Goal: Task Accomplishment & Management: Manage account settings

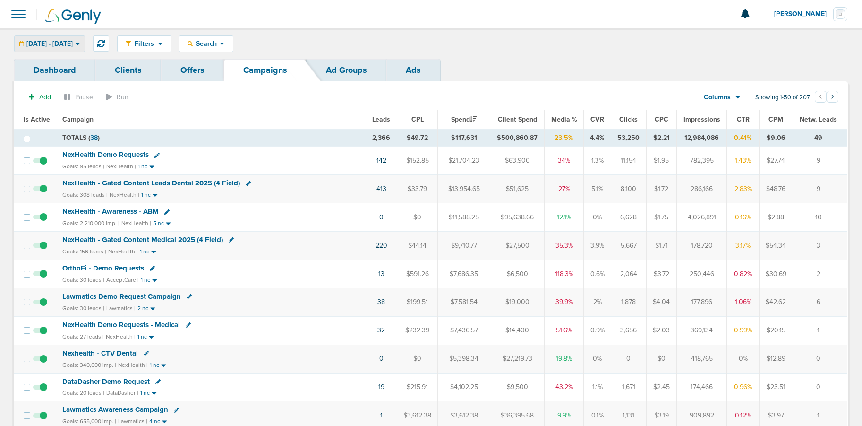
click at [59, 46] on span "[DATE] - [DATE]" at bounding box center [49, 44] width 46 height 7
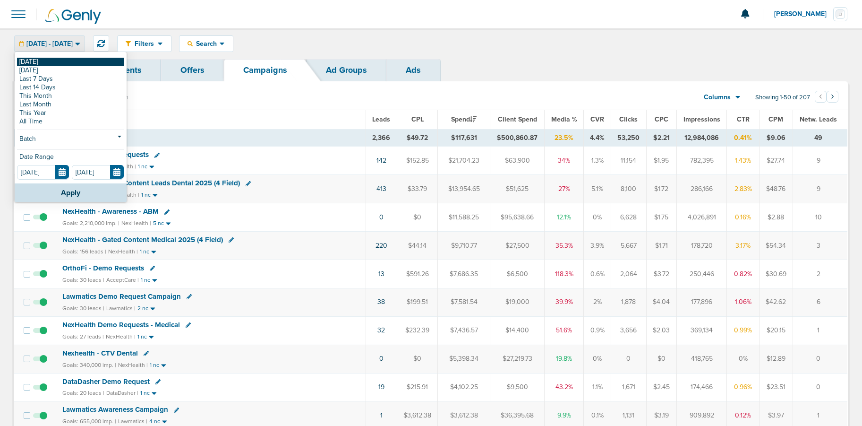
click at [54, 61] on link "[DATE]" at bounding box center [70, 62] width 107 height 9
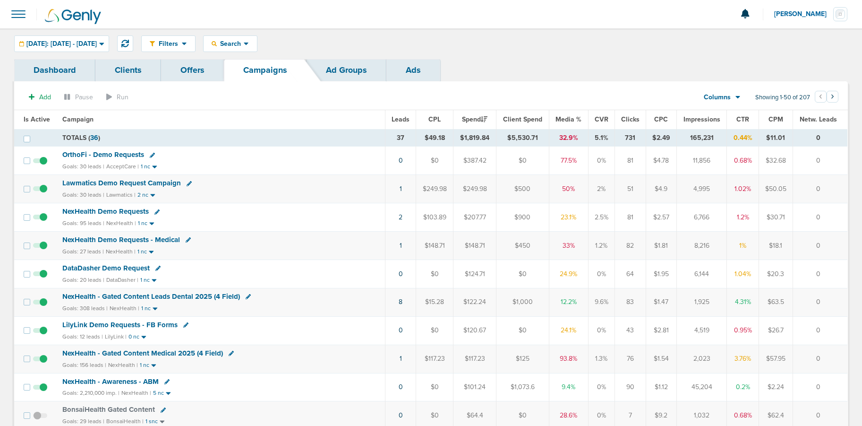
click at [124, 323] on span "LilyLink Demo Requests - FB Forms" at bounding box center [119, 324] width 115 height 9
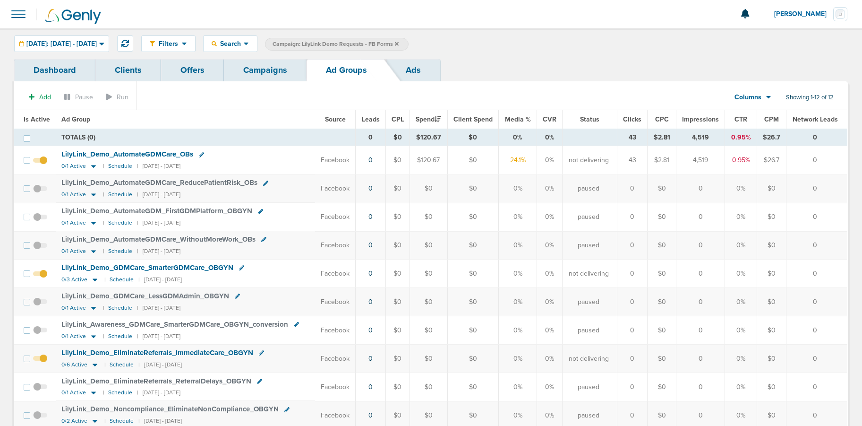
click at [268, 66] on link "Campaigns" at bounding box center [265, 70] width 83 height 22
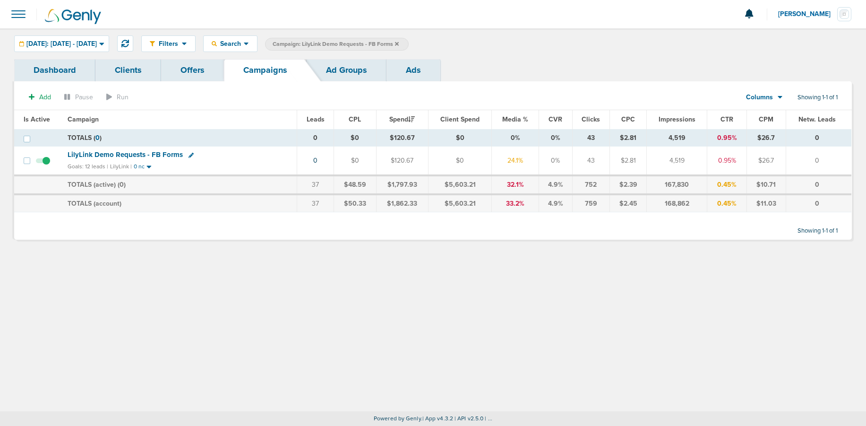
click at [409, 42] on label "Campaign: LilyLink Demo Requests - FB Forms" at bounding box center [337, 44] width 144 height 13
click at [399, 44] on icon at bounding box center [397, 44] width 4 height 4
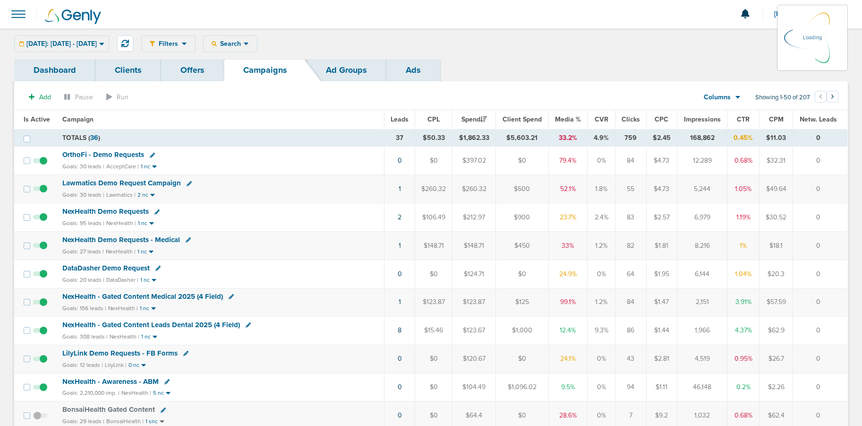
click at [246, 42] on div "Filters Active Only Settings Status Active Inactive Objectives MQL SQL Traffic …" at bounding box center [494, 43] width 707 height 17
click at [244, 44] on span "Search" at bounding box center [230, 44] width 27 height 8
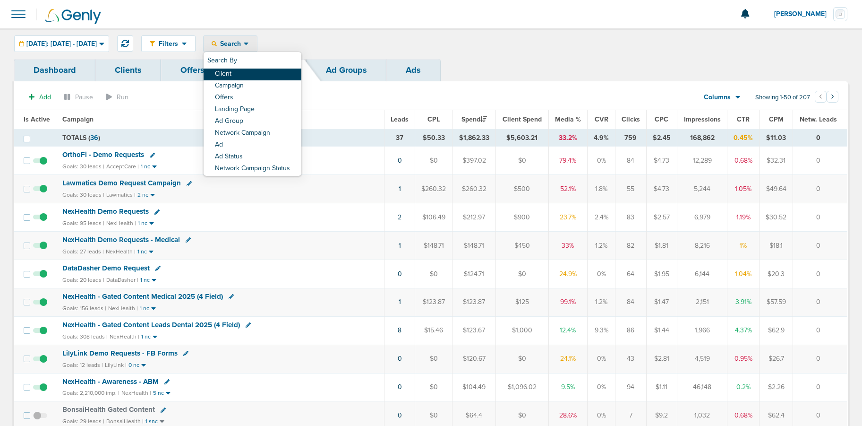
click at [257, 71] on link "Client" at bounding box center [253, 75] width 98 height 12
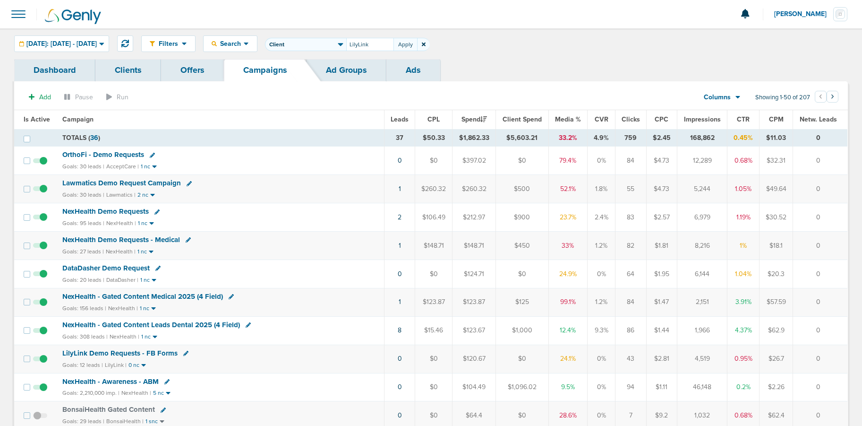
type input "LilyLink"
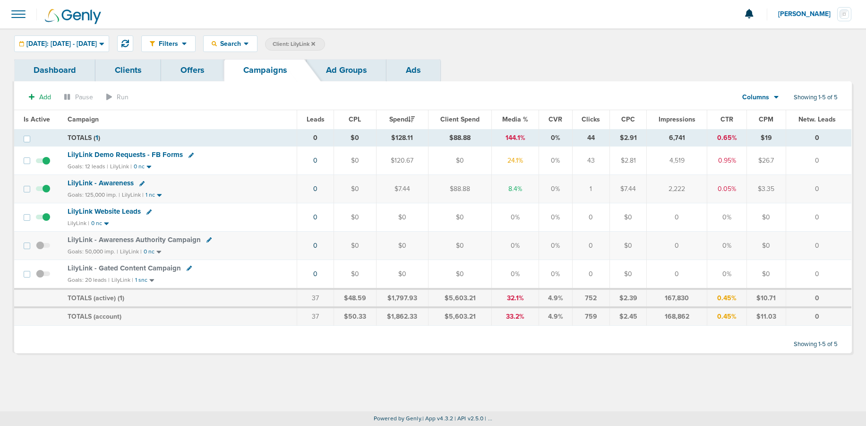
click at [105, 267] on span "LilyLink - Gated Content Campaign" at bounding box center [124, 268] width 113 height 9
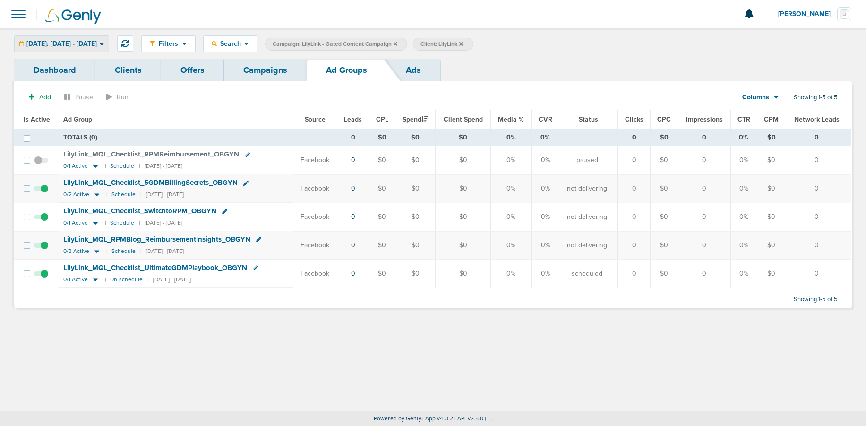
drag, startPoint x: 55, startPoint y: 43, endPoint x: 52, endPoint y: 39, distance: 5.4
click at [55, 43] on span "[DATE]: [DATE] - [DATE]" at bounding box center [61, 44] width 70 height 7
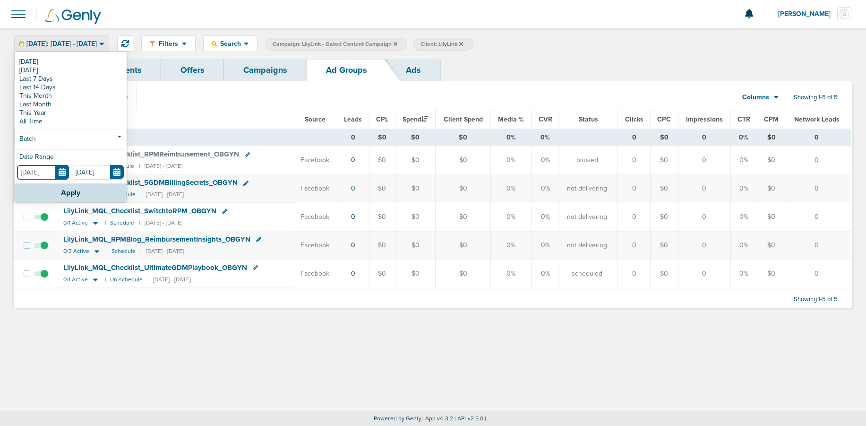
click at [60, 176] on input "[DATE]" at bounding box center [43, 172] width 52 height 15
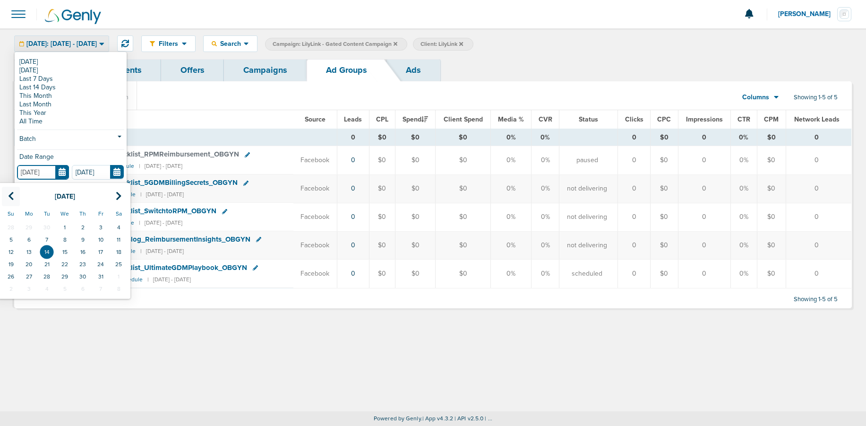
click at [6, 194] on th at bounding box center [11, 196] width 18 height 19
click at [25, 225] on td "1" at bounding box center [29, 227] width 18 height 12
type input "[DATE]"
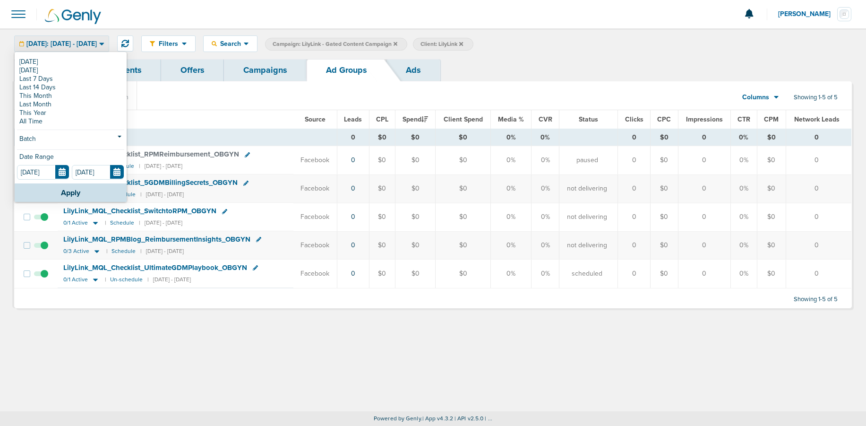
drag, startPoint x: 53, startPoint y: 188, endPoint x: 51, endPoint y: 194, distance: 6.0
click at [53, 189] on button "Apply" at bounding box center [71, 192] width 112 height 18
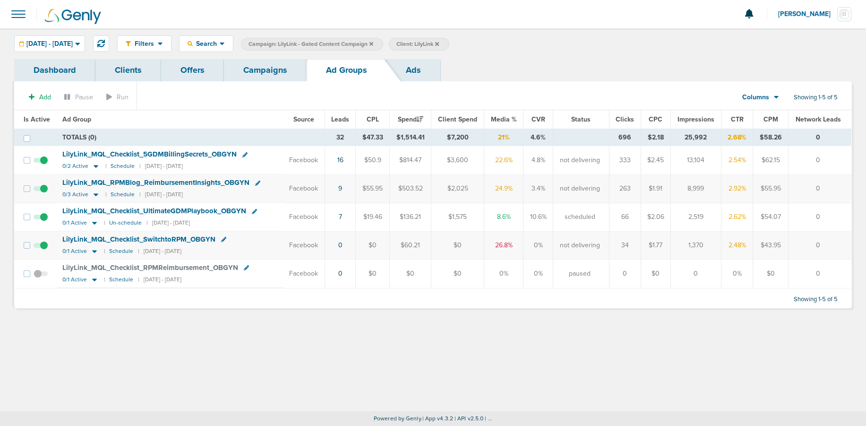
click at [139, 157] on span "LilyLink_ MQL_ Checklist_ 5GDMBillingSecrets_ OBGYN" at bounding box center [149, 154] width 174 height 9
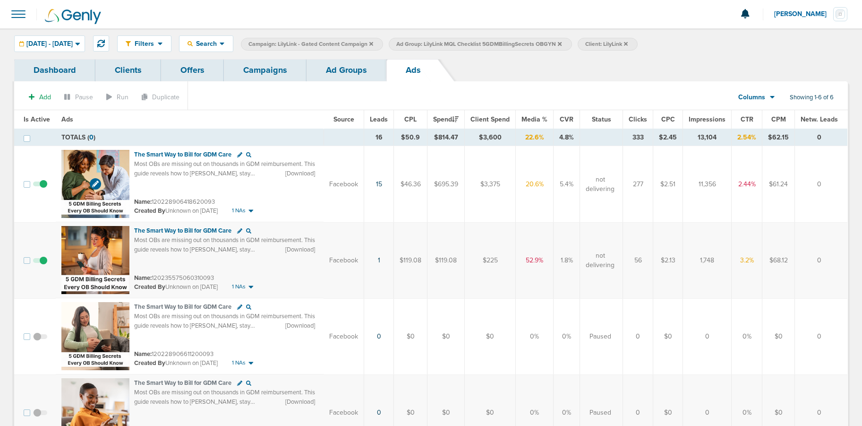
click at [106, 161] on img at bounding box center [95, 184] width 68 height 68
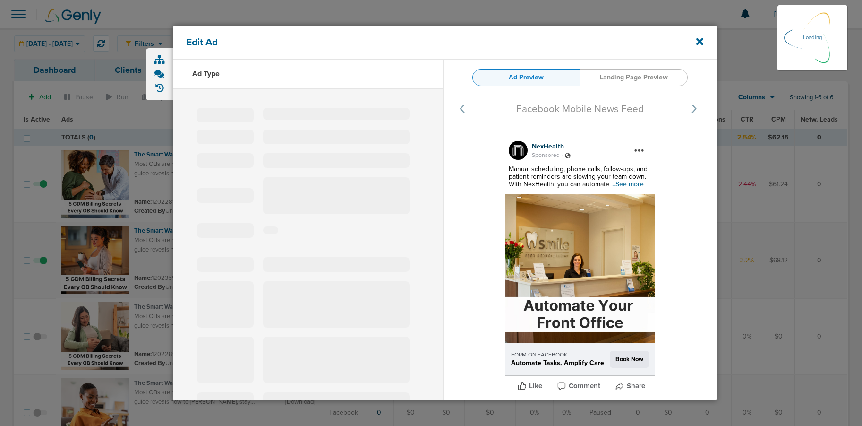
type input "120228906418620093"
type input "​​The Smart Way to Bill for GDM Care"
type textarea "Most OBs are missing out on thousands in GDM reimbursement. This guide reveals …"
select select "download"
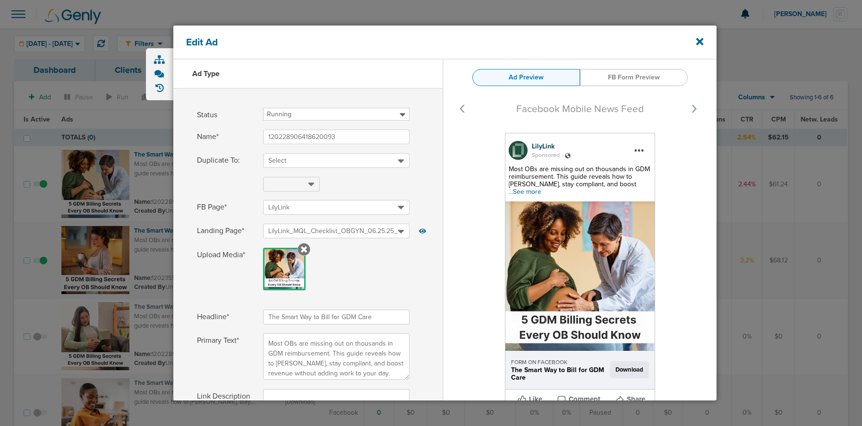
click at [541, 188] on span "...See more" at bounding box center [525, 192] width 33 height 8
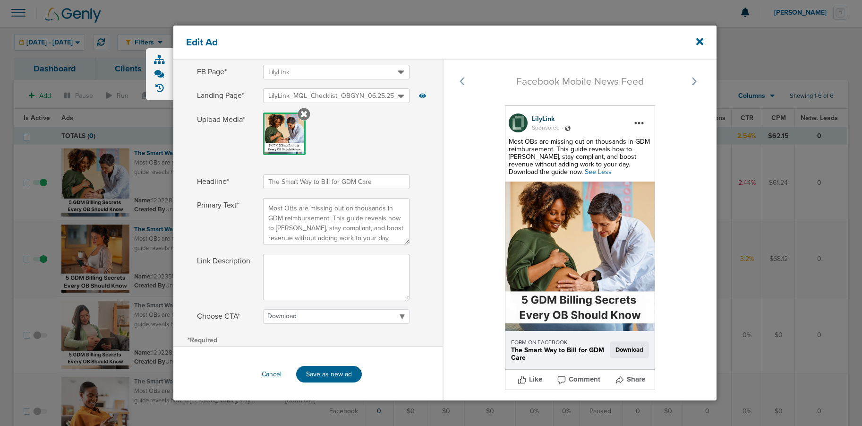
scroll to position [135, 0]
click at [703, 42] on icon at bounding box center [699, 41] width 7 height 10
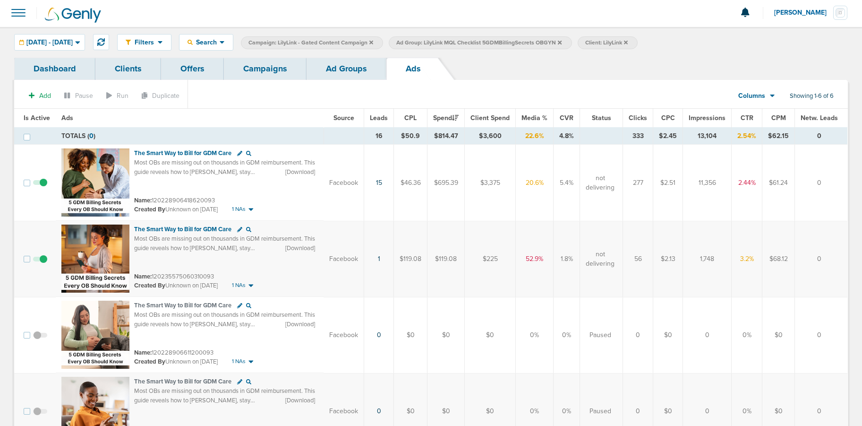
click at [258, 69] on link "Campaigns" at bounding box center [265, 69] width 83 height 22
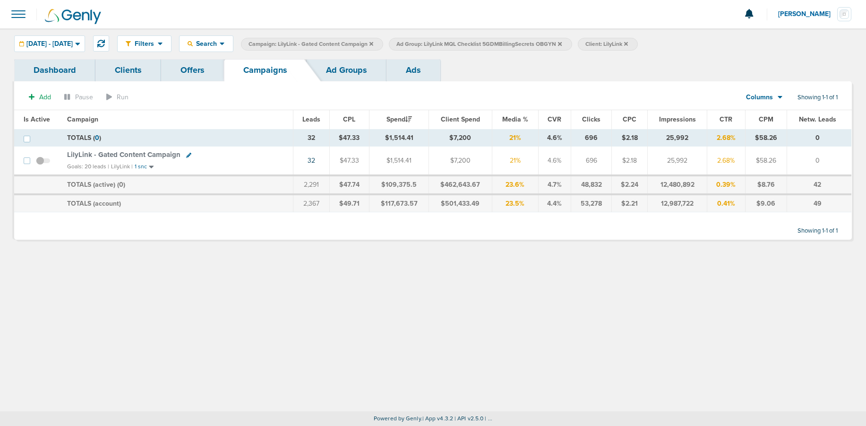
click at [373, 45] on icon at bounding box center [371, 44] width 4 height 6
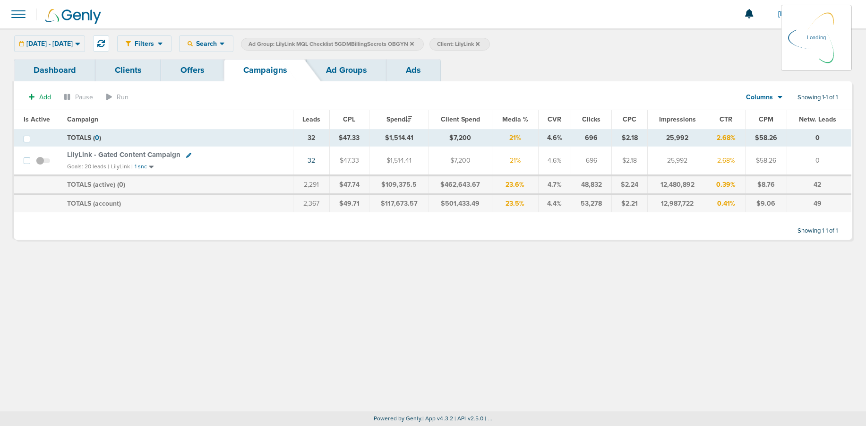
click at [414, 43] on icon at bounding box center [412, 44] width 4 height 4
click at [414, 45] on icon at bounding box center [412, 44] width 4 height 6
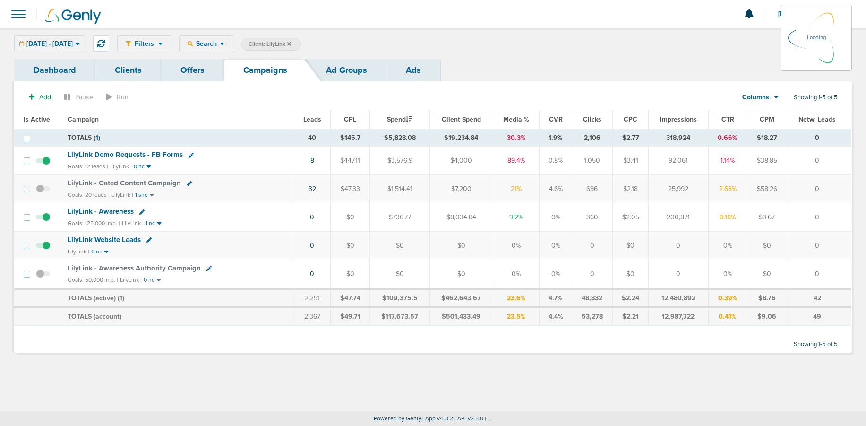
click at [291, 44] on icon at bounding box center [289, 44] width 4 height 4
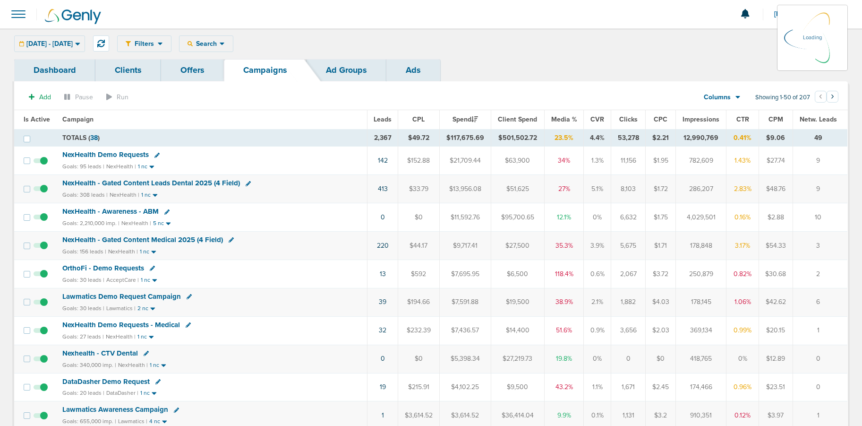
click at [67, 42] on div "[DATE] - [DATE] [DATE] [DATE] Last 7 Days Last 14 Days This Month Last Month Th…" at bounding box center [49, 43] width 71 height 17
click at [34, 44] on span "[DATE] - [DATE]" at bounding box center [49, 44] width 46 height 7
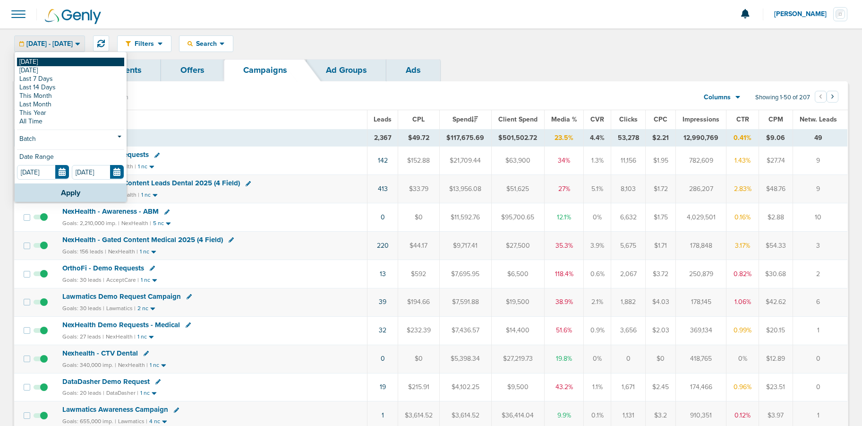
click at [36, 62] on link "[DATE]" at bounding box center [70, 62] width 107 height 9
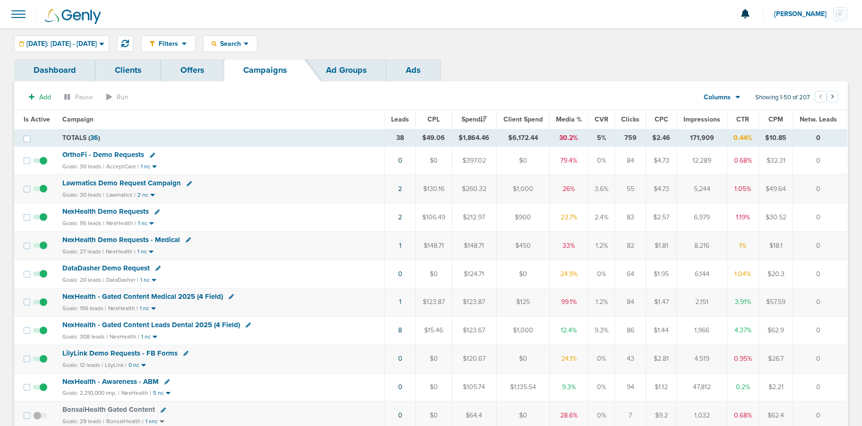
click at [153, 153] on icon at bounding box center [152, 155] width 5 height 5
select select
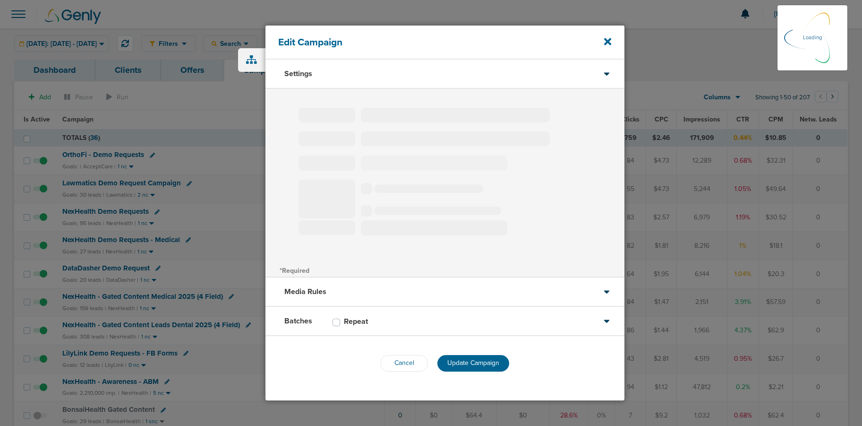
type input "OrthoFi - Demo Requests"
select select "Leads"
radio input "true"
select select "readOnly"
select select "1"
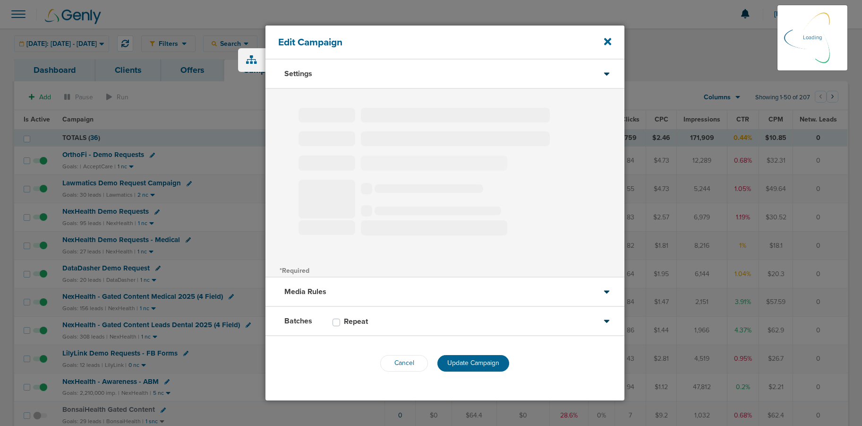
select select "2"
select select "3"
select select "4"
select select "6"
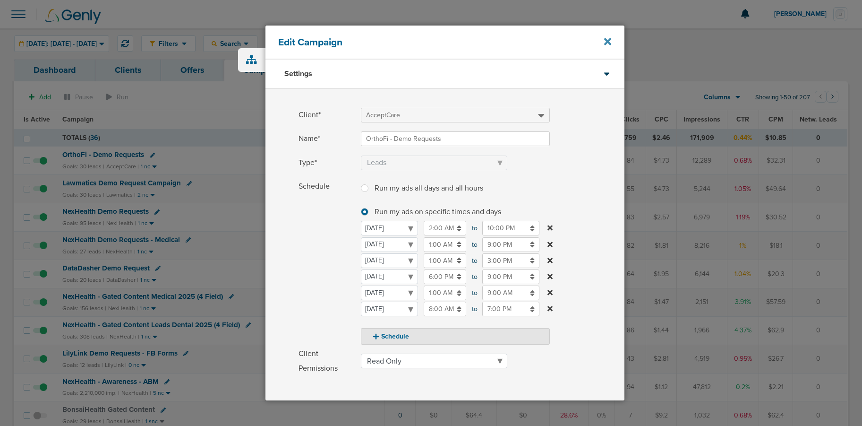
click at [606, 40] on icon at bounding box center [607, 41] width 7 height 7
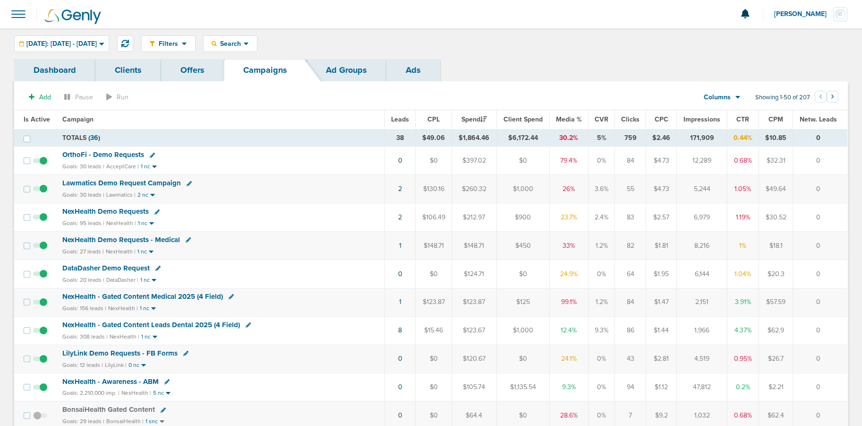
click at [42, 165] on span at bounding box center [40, 165] width 14 height 0
click at [40, 163] on input "checkbox" at bounding box center [40, 163] width 0 height 0
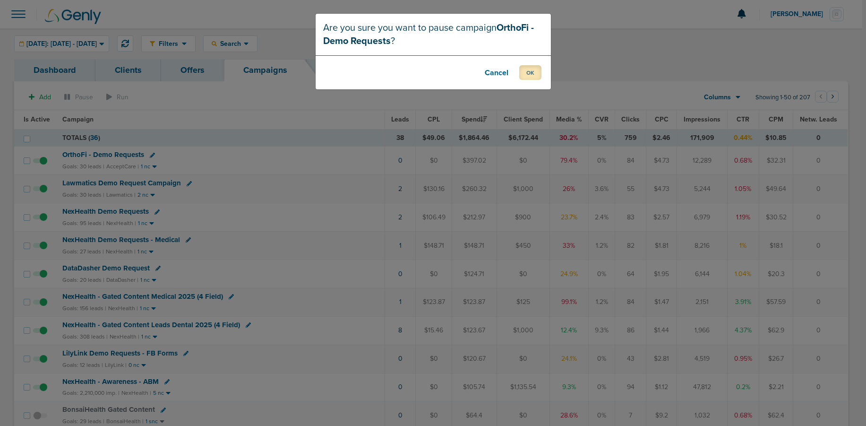
click at [526, 73] on button "OK" at bounding box center [530, 72] width 22 height 15
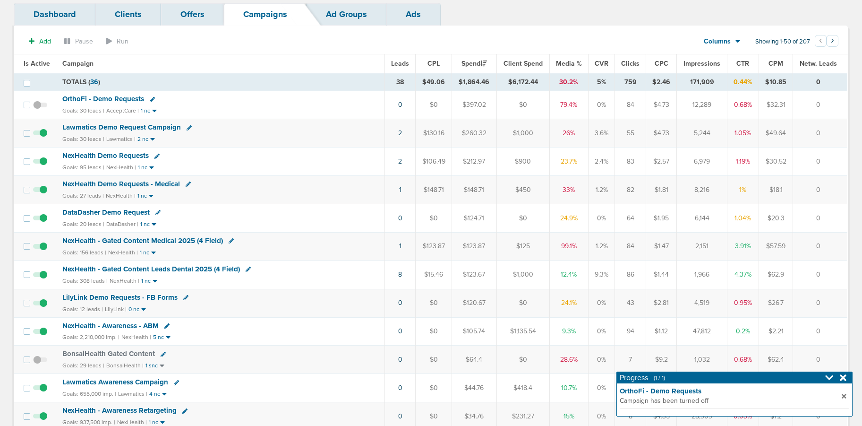
scroll to position [59, 0]
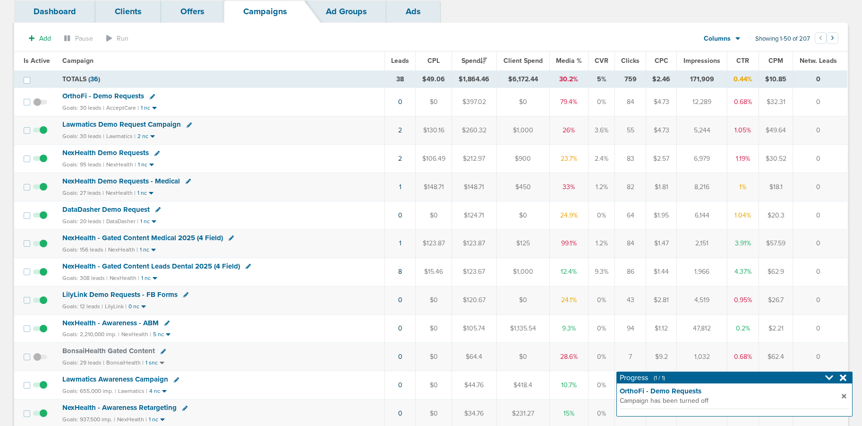
click at [103, 236] on span "NexHealth - Gated Content Medical 2025 (4 Field)" at bounding box center [142, 237] width 161 height 9
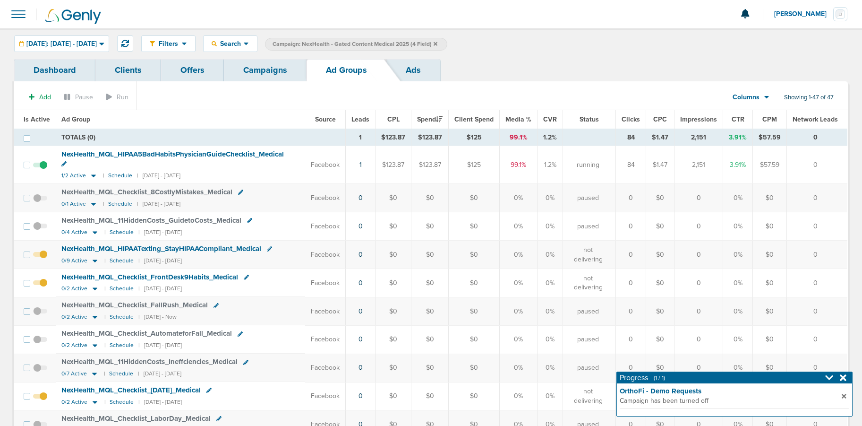
click at [94, 171] on icon at bounding box center [93, 175] width 9 height 8
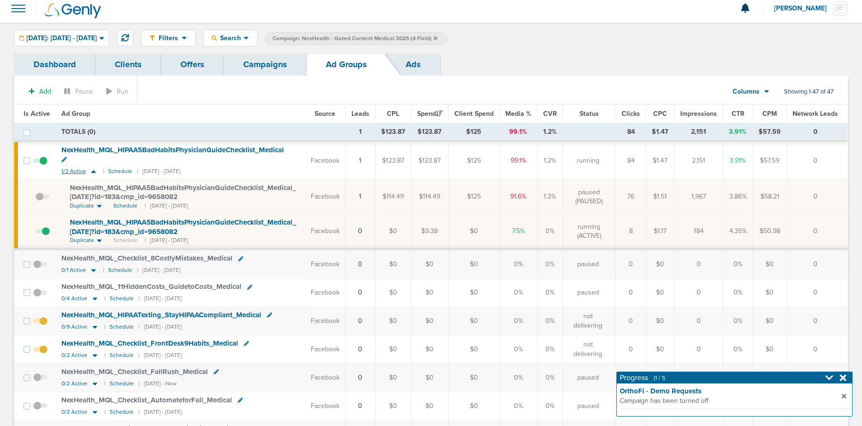
scroll to position [1, 0]
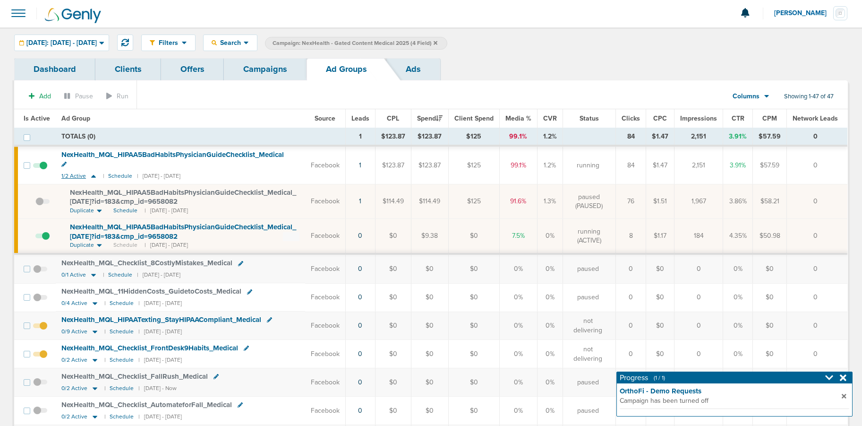
click at [94, 172] on icon at bounding box center [93, 176] width 9 height 8
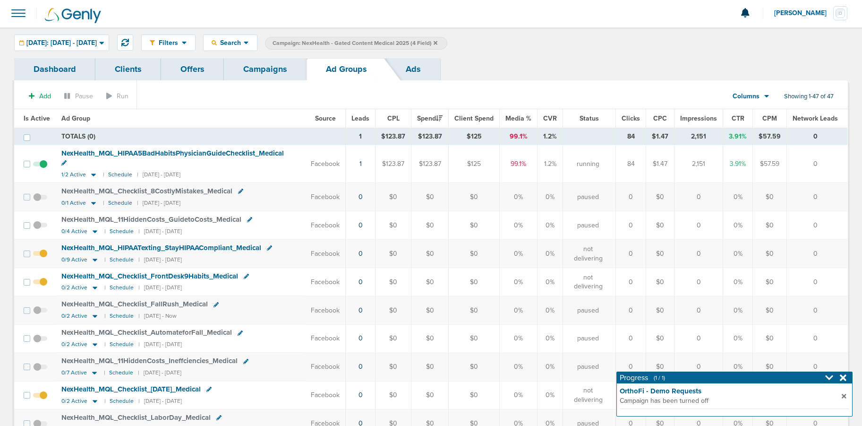
click at [259, 62] on link "Campaigns" at bounding box center [265, 69] width 83 height 22
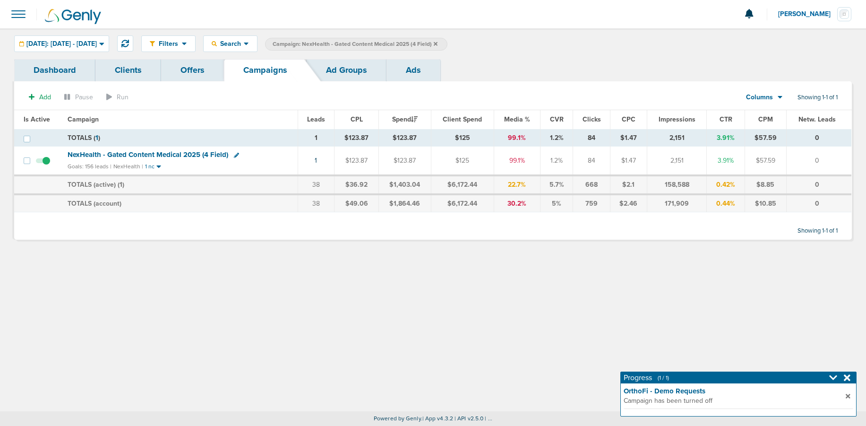
click at [437, 43] on icon at bounding box center [436, 44] width 4 height 4
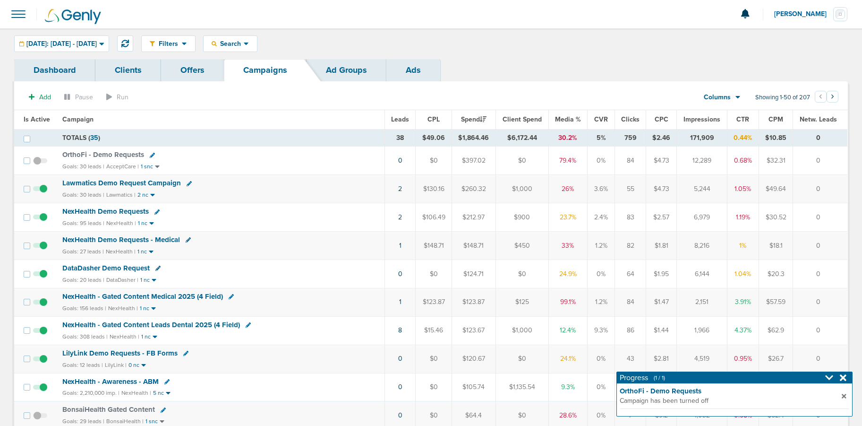
click at [157, 212] on icon at bounding box center [156, 211] width 5 height 5
select select
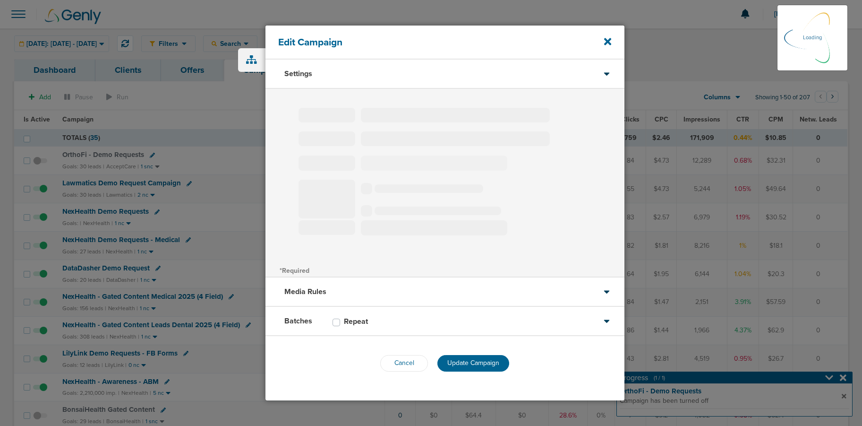
type input "NexHealth Demo Requests"
select select "Leads"
radio input "true"
select select "readWrite"
checkbox input "true"
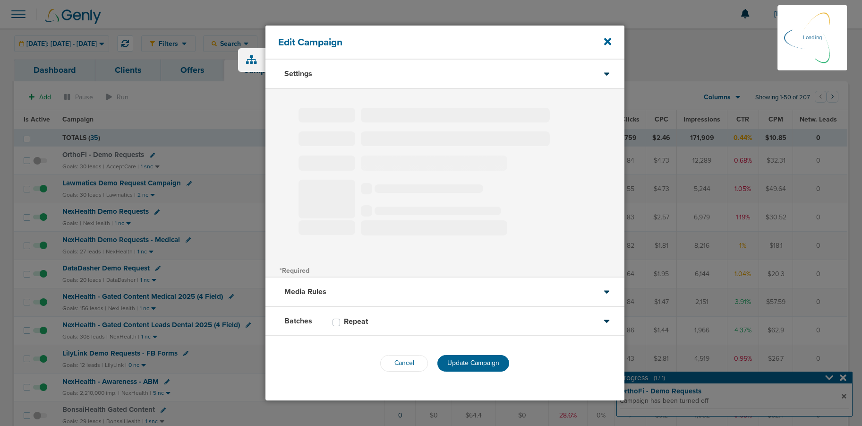
select select "1"
select select "2"
select select "3"
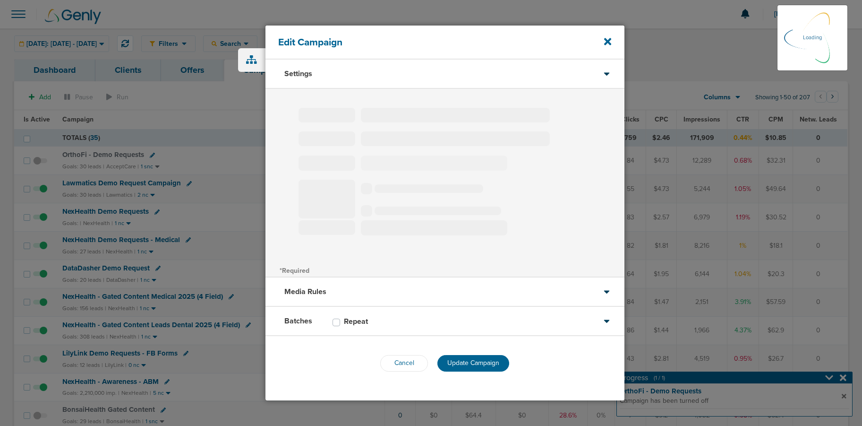
select select "4"
select select "6"
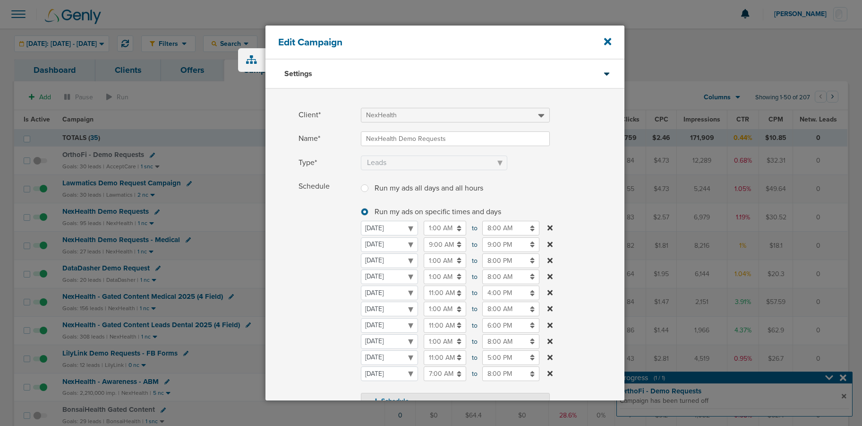
select select "Leads"
select select "1"
select select "2"
select select "3"
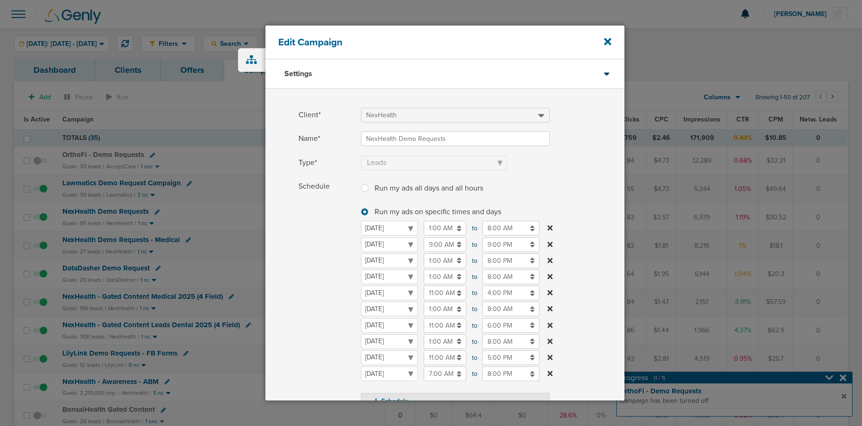
select select "3"
select select "4"
select select "6"
select select "readWrite"
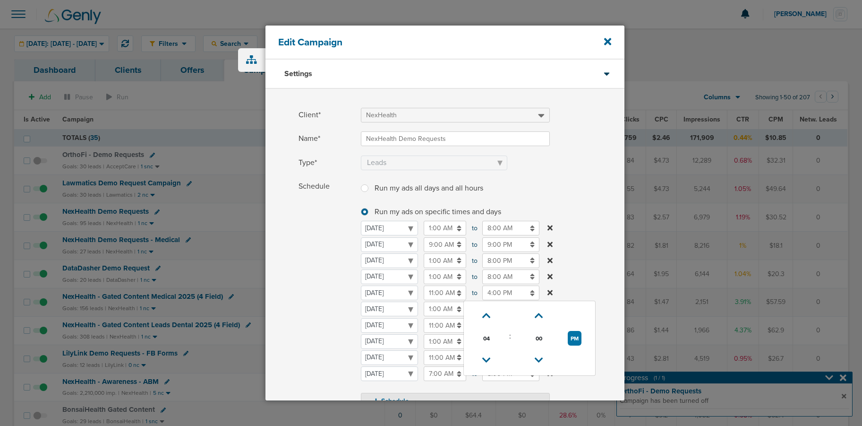
click at [493, 295] on input "4:00 PM" at bounding box center [510, 292] width 57 height 15
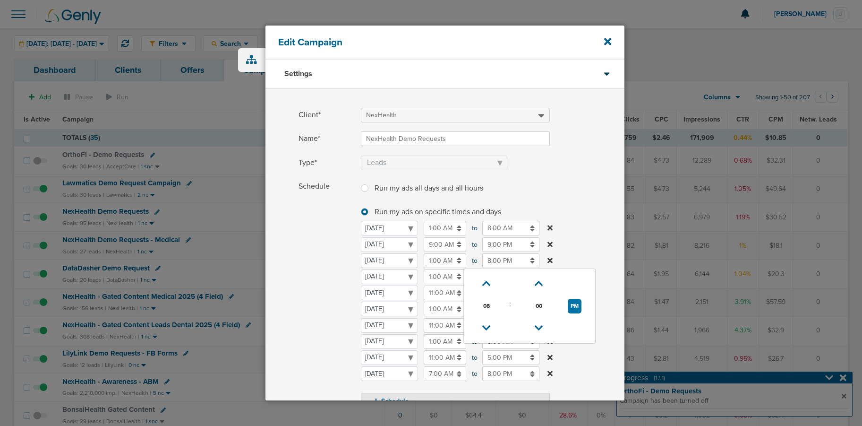
click at [495, 263] on input "8:00 PM" at bounding box center [510, 260] width 57 height 15
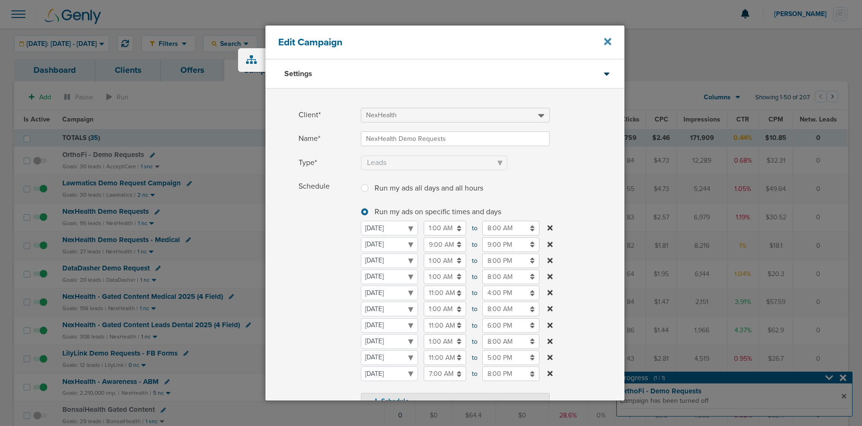
click at [608, 37] on icon at bounding box center [607, 41] width 7 height 10
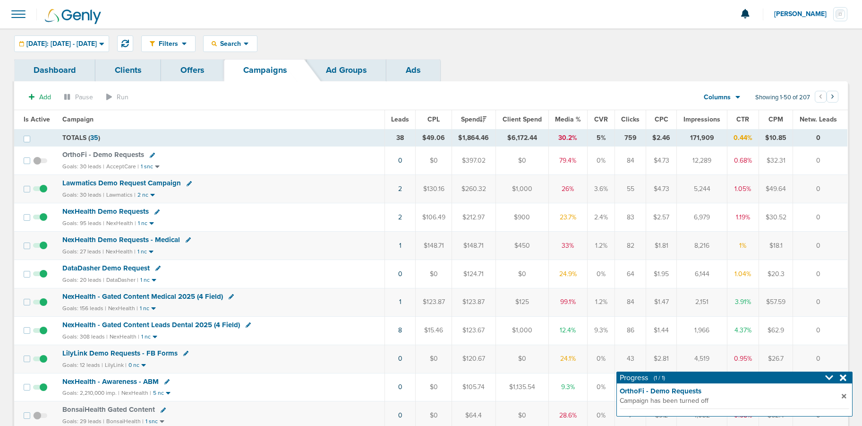
click at [157, 212] on icon at bounding box center [156, 211] width 5 height 5
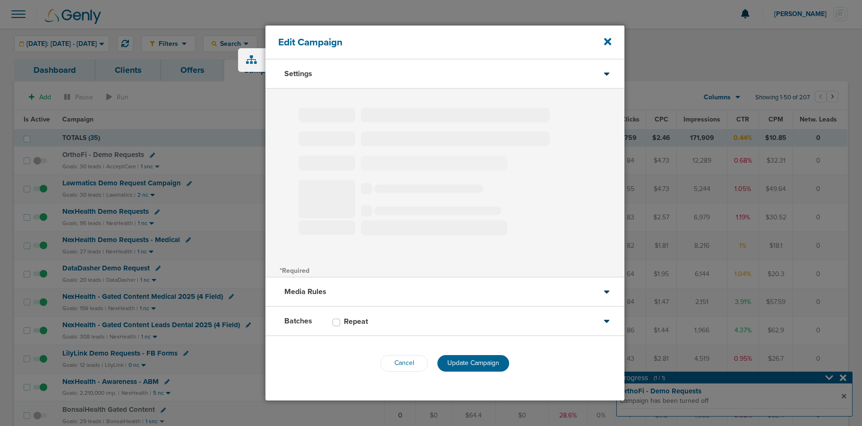
type input "NexHealth Demo Requests"
select select "Leads"
radio input "true"
select select "readWrite"
checkbox input "true"
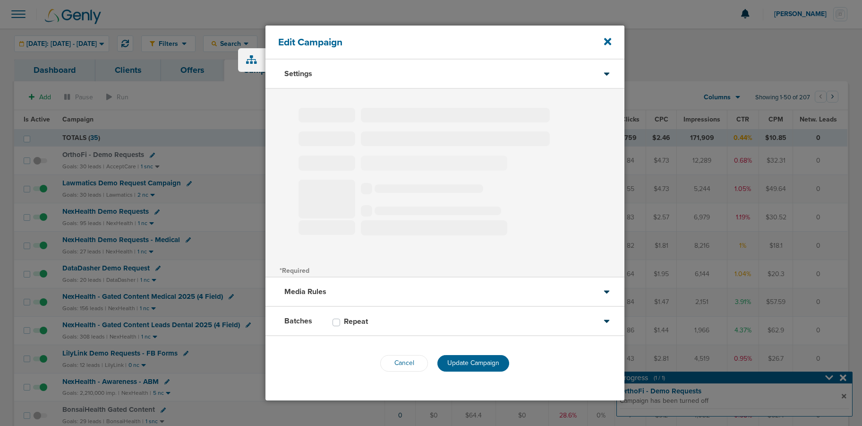
select select "1"
select select "2"
select select "3"
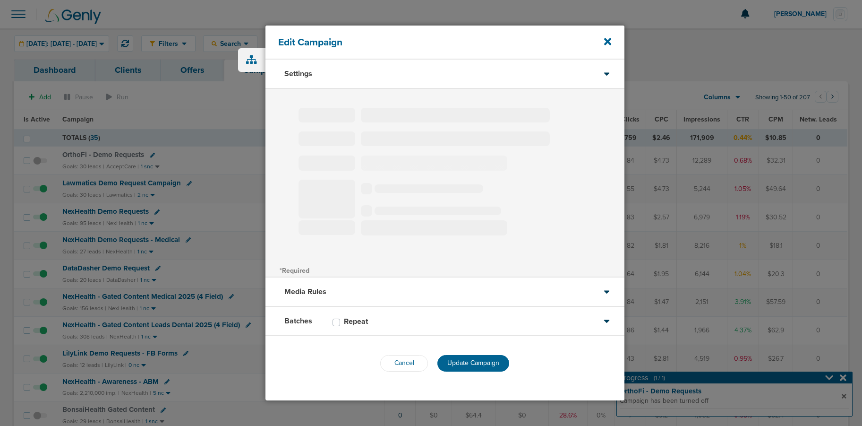
select select "4"
select select "6"
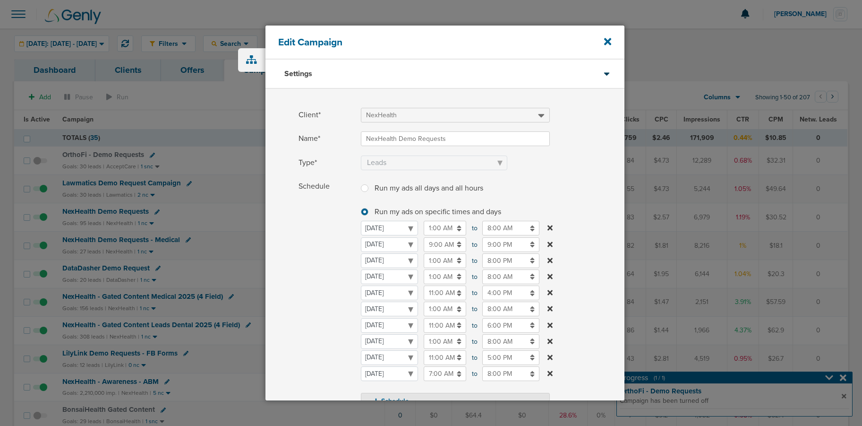
drag, startPoint x: 605, startPoint y: 43, endPoint x: 505, endPoint y: 74, distance: 104.2
click at [605, 43] on icon at bounding box center [607, 41] width 7 height 7
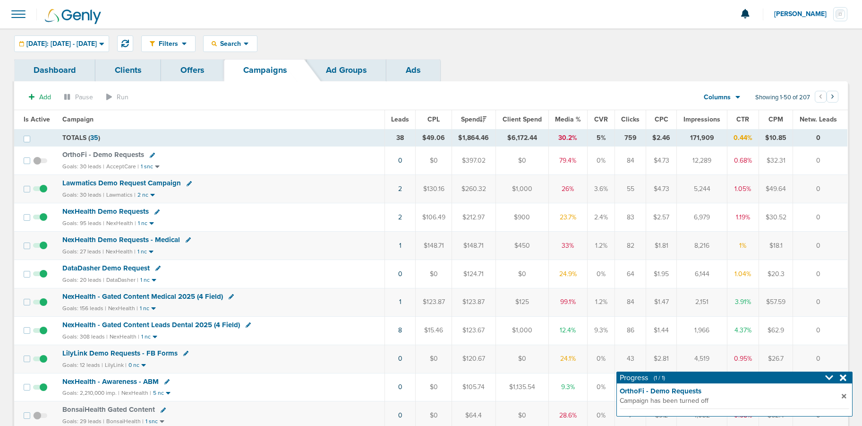
click at [110, 209] on span "NexHealth Demo Requests" at bounding box center [105, 211] width 86 height 9
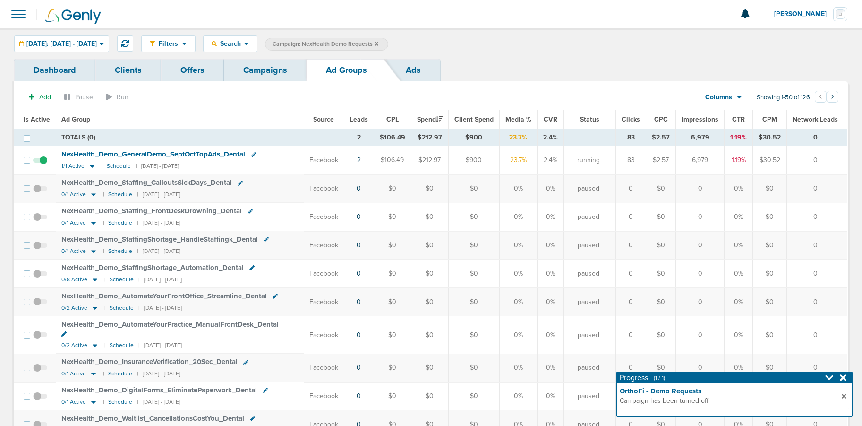
click at [254, 153] on icon at bounding box center [253, 154] width 5 height 5
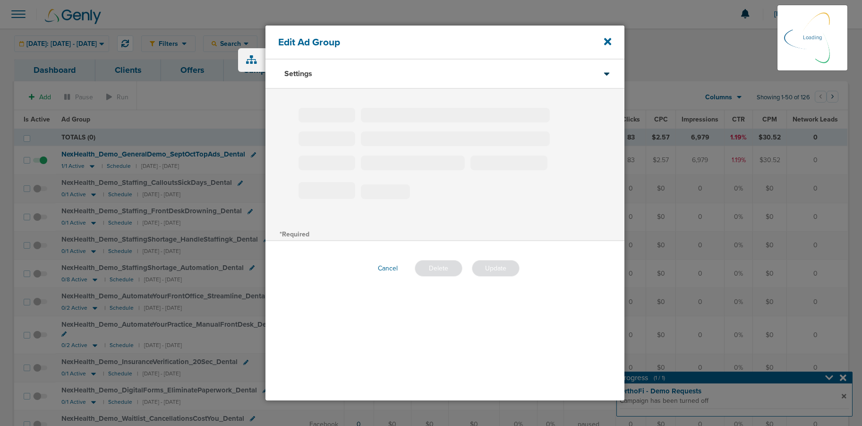
type input "NexHealth_Demo_GeneralDemo_SeptOctTopAds_Dental"
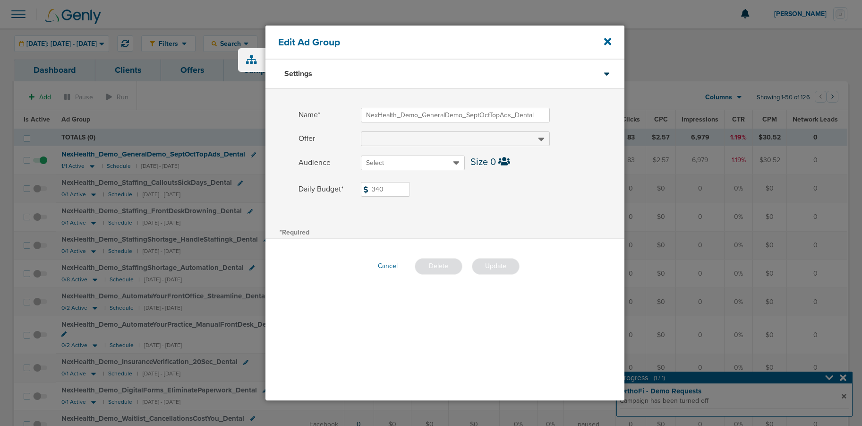
drag, startPoint x: 386, startPoint y: 193, endPoint x: 344, endPoint y: 187, distance: 43.0
click at [344, 187] on label "Daily Budget* 340 $340" at bounding box center [462, 189] width 326 height 15
type input "360"
click at [496, 268] on button "Update" at bounding box center [496, 266] width 48 height 17
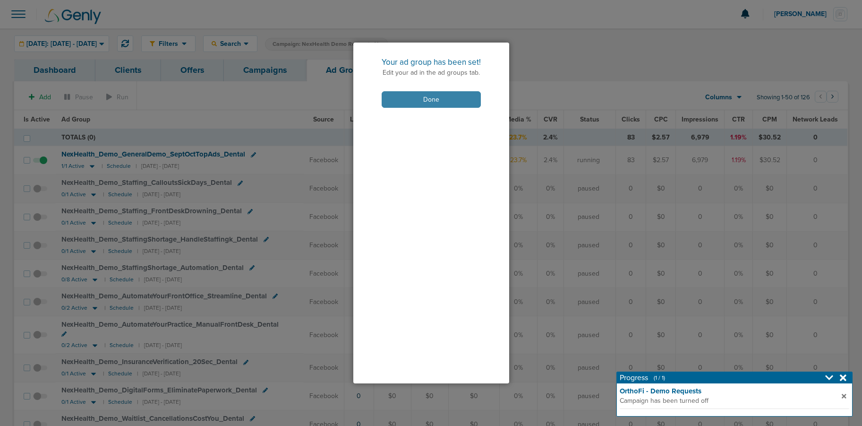
click at [389, 105] on button "Done" at bounding box center [431, 99] width 99 height 17
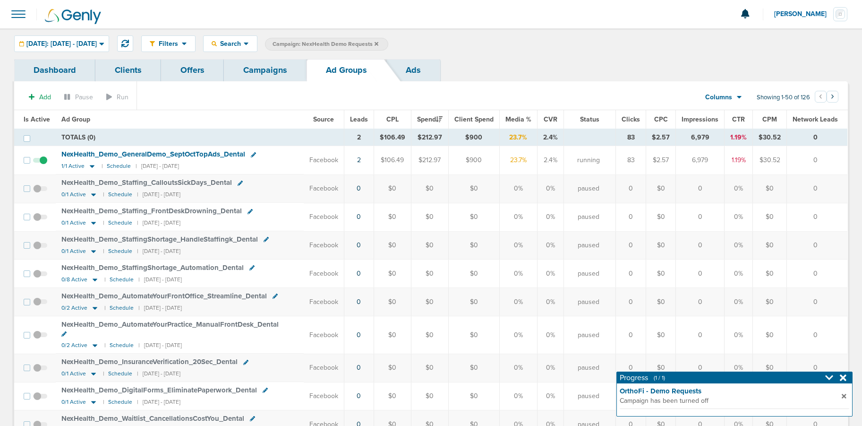
click at [186, 155] on span "NexHealth_ Demo_ GeneralDemo_ SeptOctTopAds_ Dental" at bounding box center [153, 154] width 184 height 9
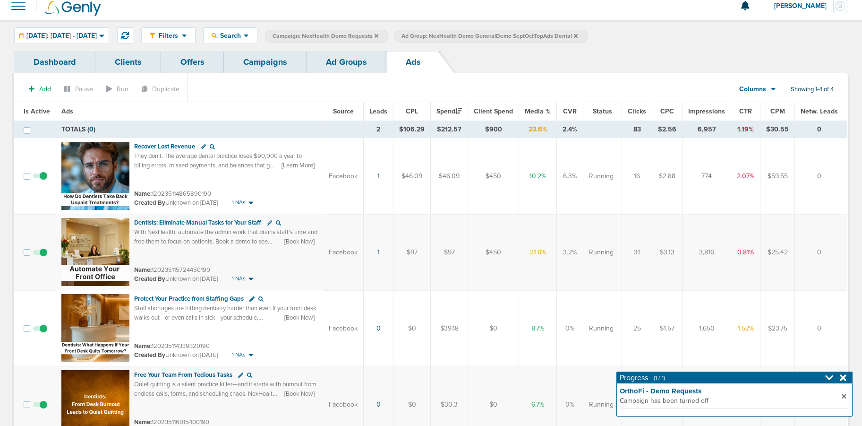
scroll to position [7, 0]
click at [349, 61] on link "Ad Groups" at bounding box center [347, 63] width 80 height 22
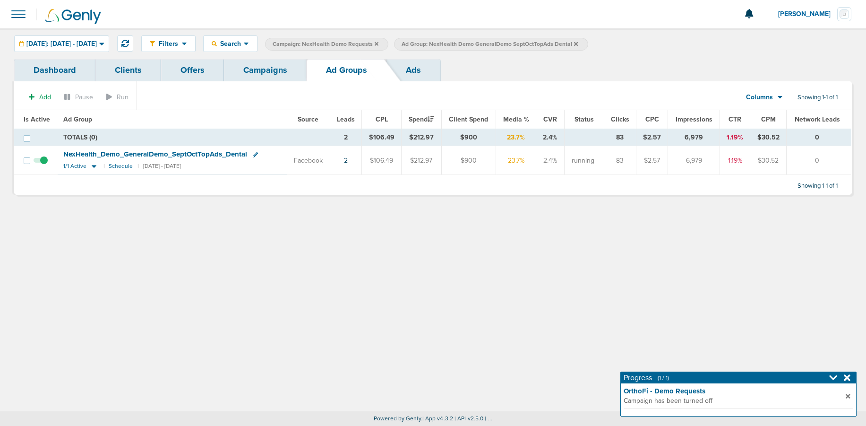
click at [250, 71] on link "Campaigns" at bounding box center [265, 70] width 83 height 22
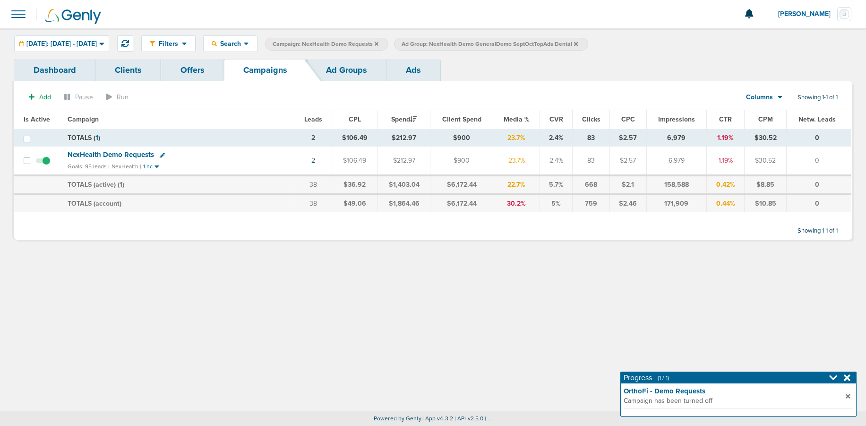
click at [330, 73] on link "Ad Groups" at bounding box center [347, 70] width 80 height 22
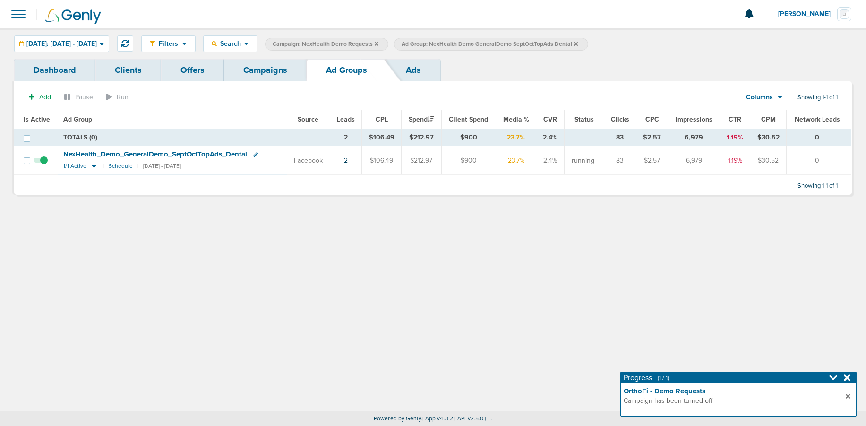
click at [411, 71] on link "Ads" at bounding box center [413, 70] width 54 height 22
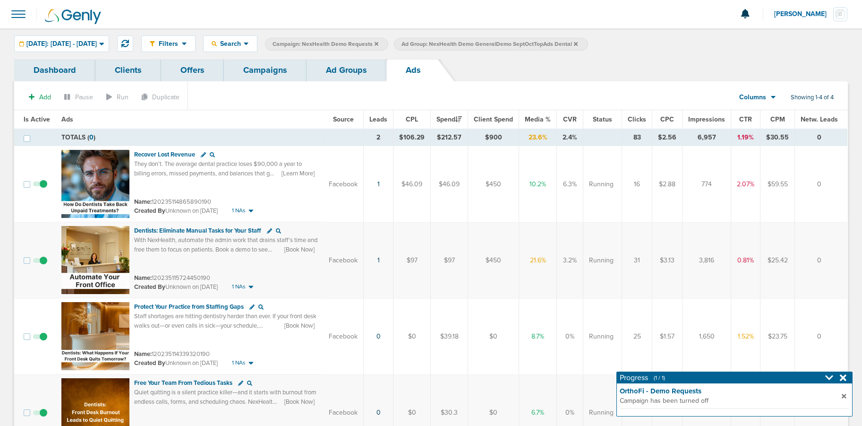
click at [264, 69] on link "Campaigns" at bounding box center [265, 70] width 83 height 22
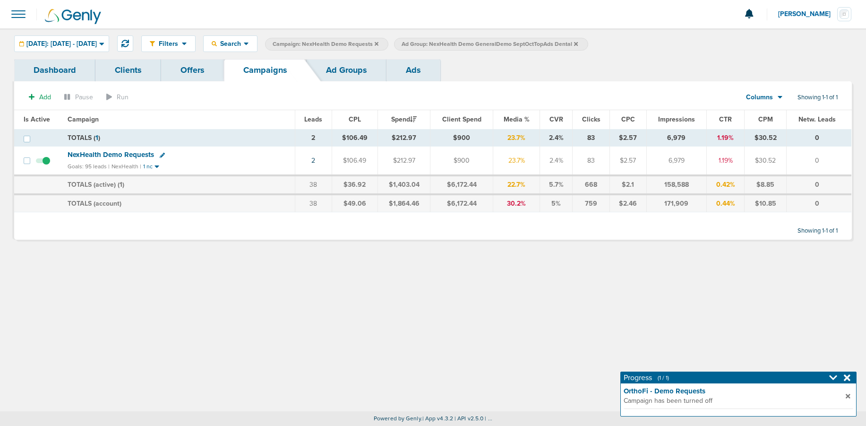
click at [378, 41] on icon at bounding box center [377, 44] width 4 height 6
click at [459, 44] on label "Ad Group: NexHealth Demo GeneralDemo SeptOctTopAds Dental" at bounding box center [362, 44] width 194 height 13
click at [459, 43] on label "Ad Group: NexHealth Demo GeneralDemo SeptOctTopAds Dental" at bounding box center [362, 44] width 194 height 13
click at [449, 43] on icon at bounding box center [447, 44] width 4 height 6
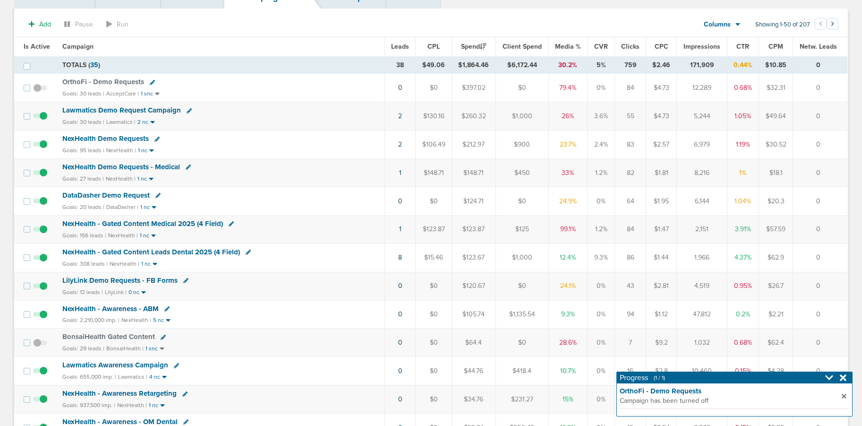
scroll to position [71, 0]
